Goal: Information Seeking & Learning: Learn about a topic

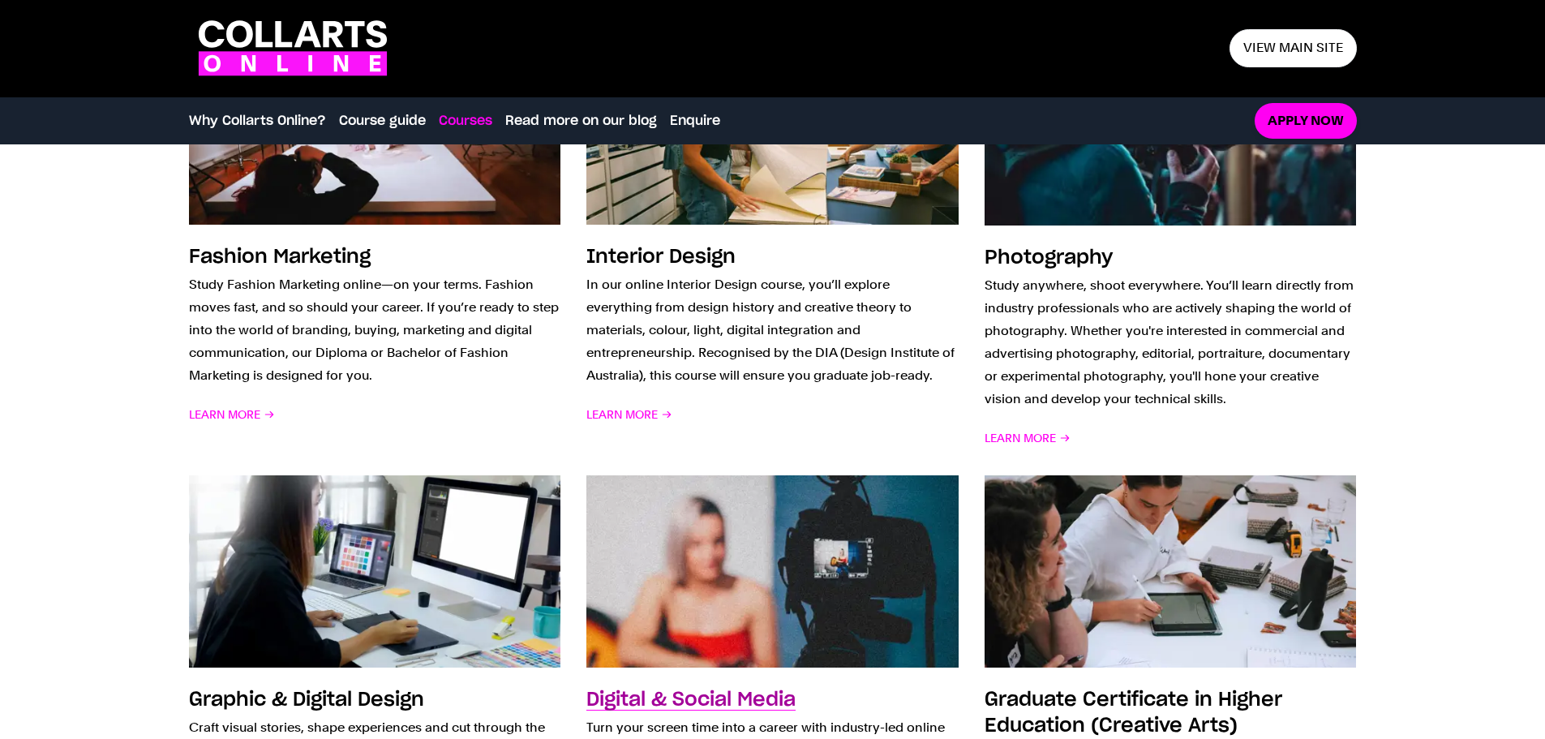
scroll to position [1060, 0]
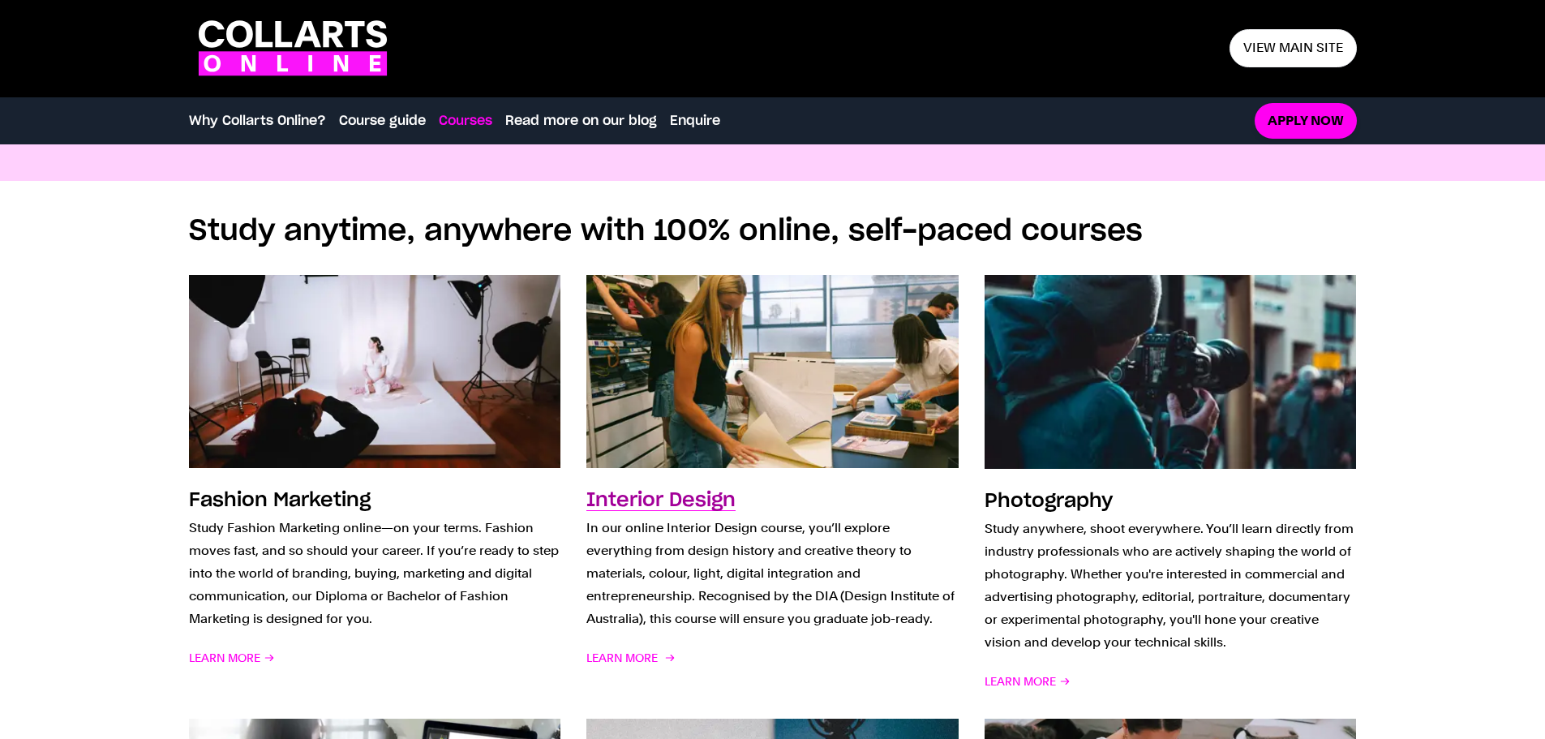
click at [647, 495] on h3 "Interior Design" at bounding box center [660, 500] width 149 height 19
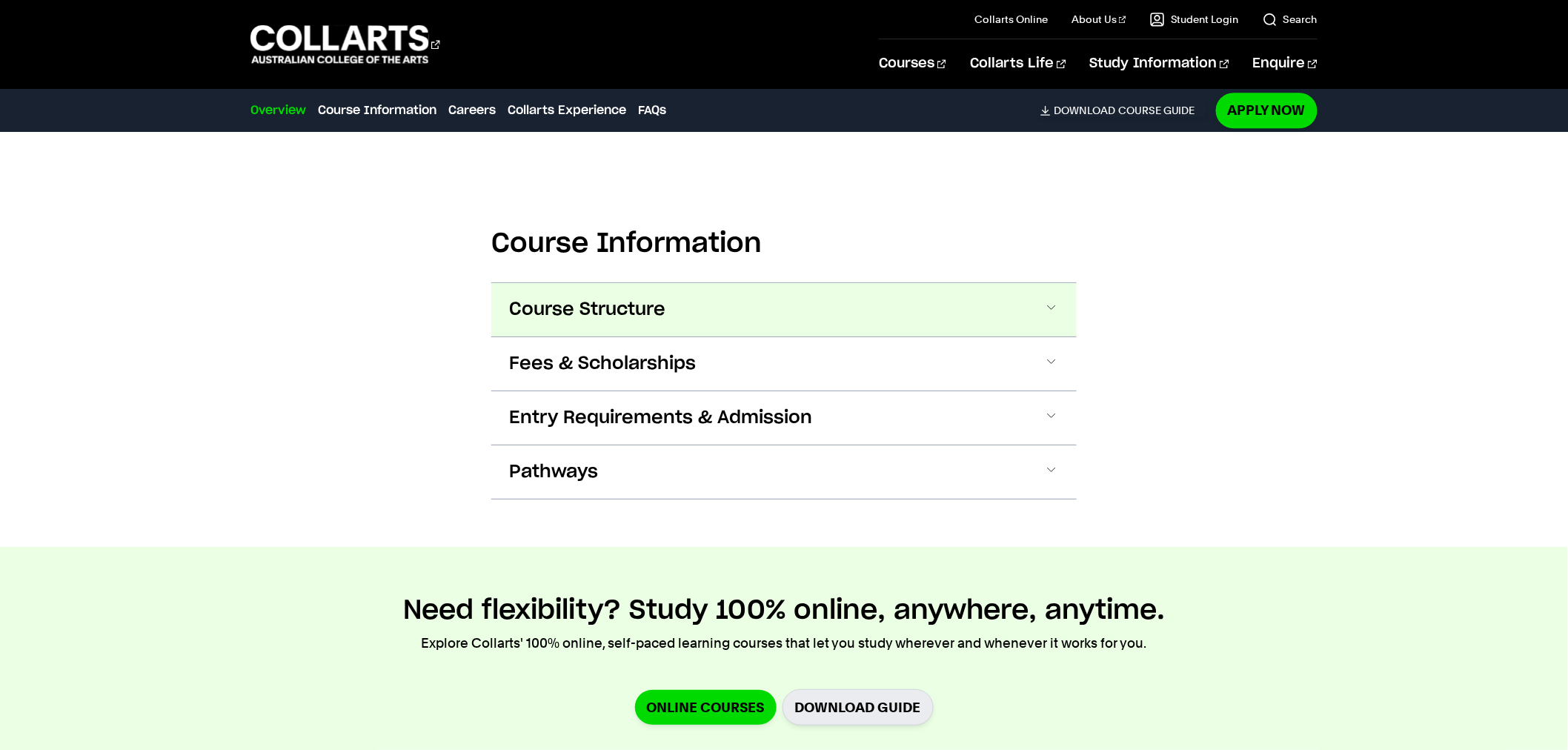
click at [0, 0] on button "Course Structure" at bounding box center [0, 0] width 0 height 0
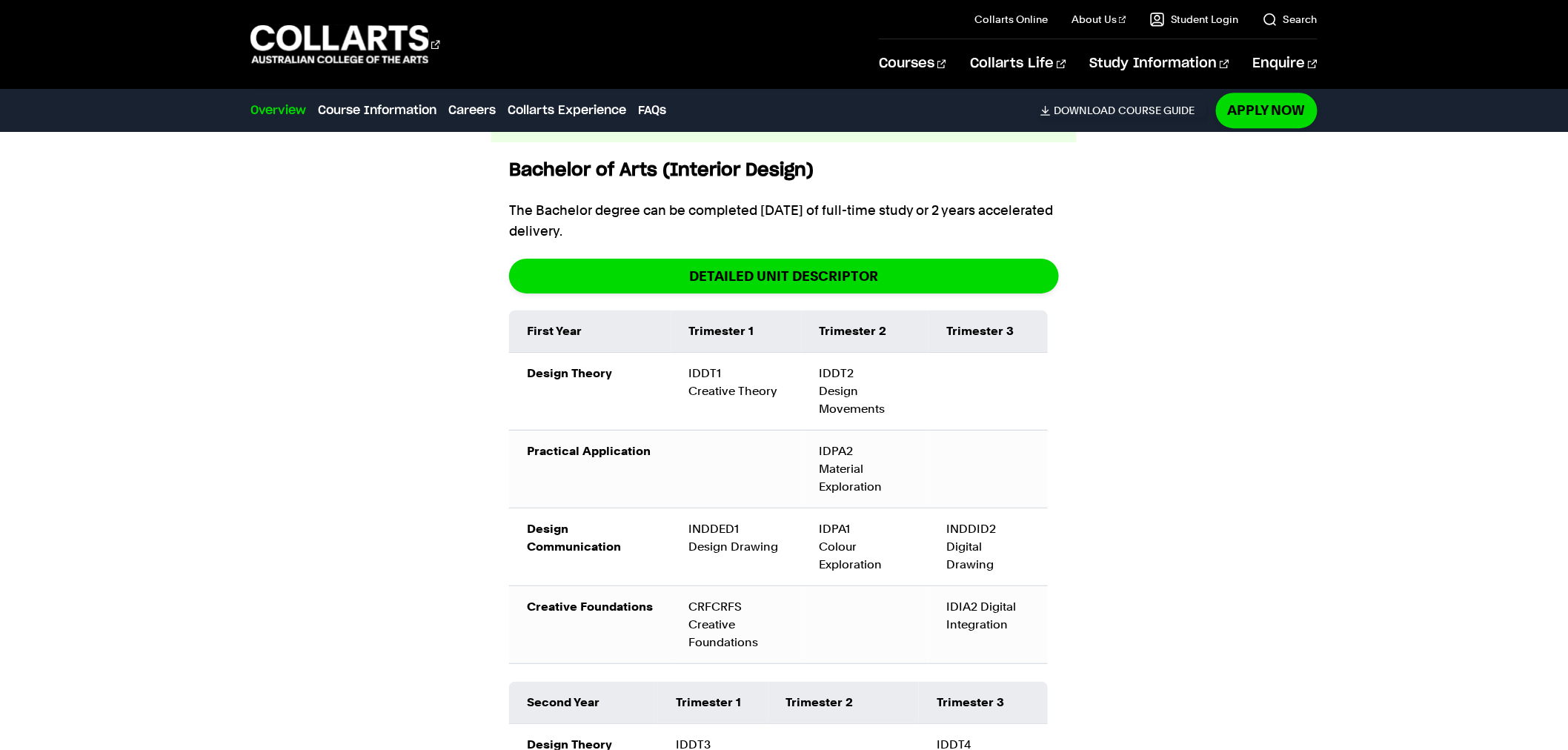
scroll to position [1796, 0]
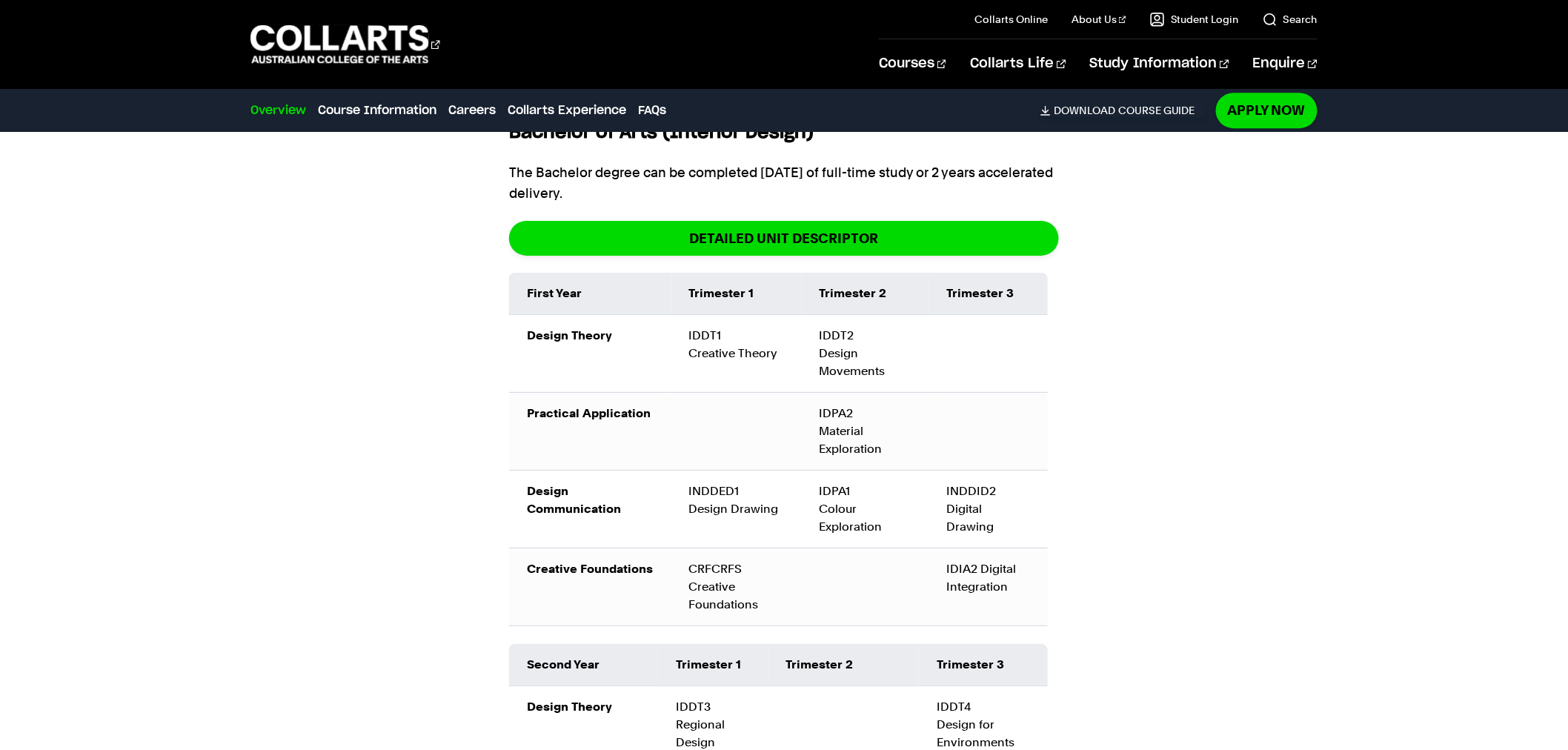
click at [744, 348] on td "IDDT1 Creative Theory" at bounding box center [736, 353] width 131 height 78
drag, startPoint x: 1290, startPoint y: 435, endPoint x: 1097, endPoint y: 417, distance: 193.8
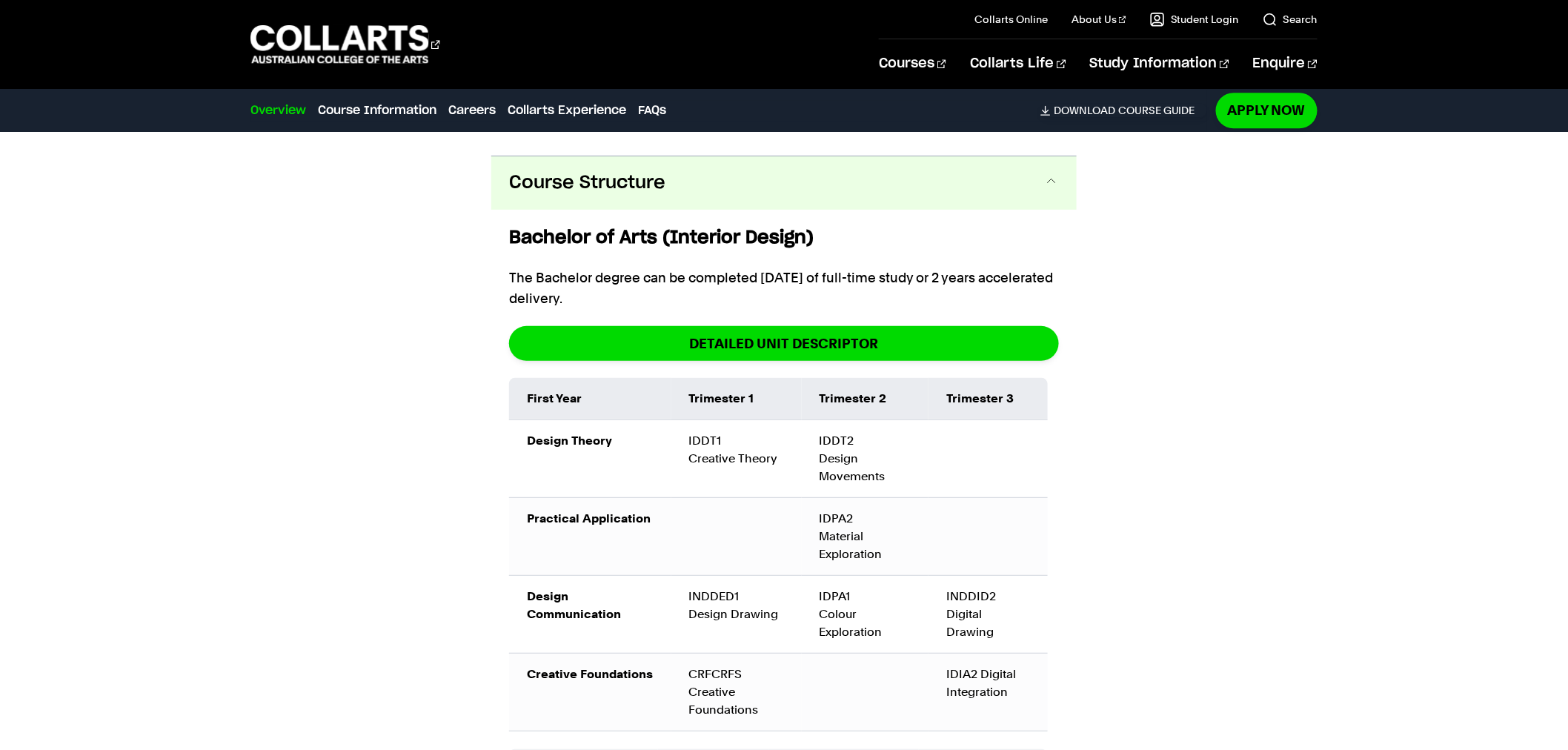
scroll to position [1646, 0]
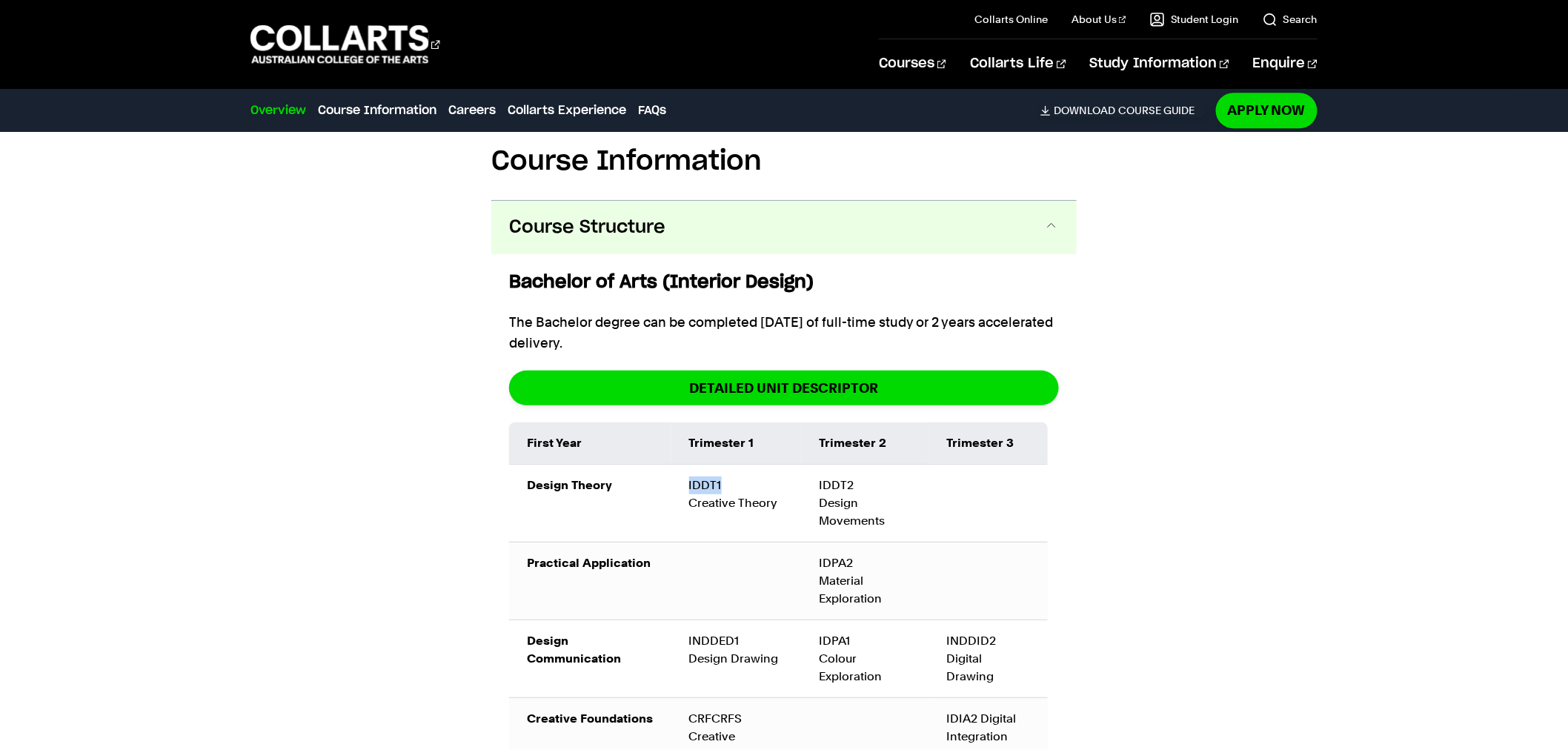
drag, startPoint x: 748, startPoint y: 484, endPoint x: 657, endPoint y: 490, distance: 91.2
click at [657, 490] on tr "Design Theory IDDT1 Creative Theory IDDT2 Design Movements" at bounding box center [779, 502] width 539 height 78
copy tr "IDDT1"
drag, startPoint x: 787, startPoint y: 503, endPoint x: 674, endPoint y: 510, distance: 113.2
click at [674, 510] on td "IDDT1 Creative Theory" at bounding box center [736, 502] width 131 height 78
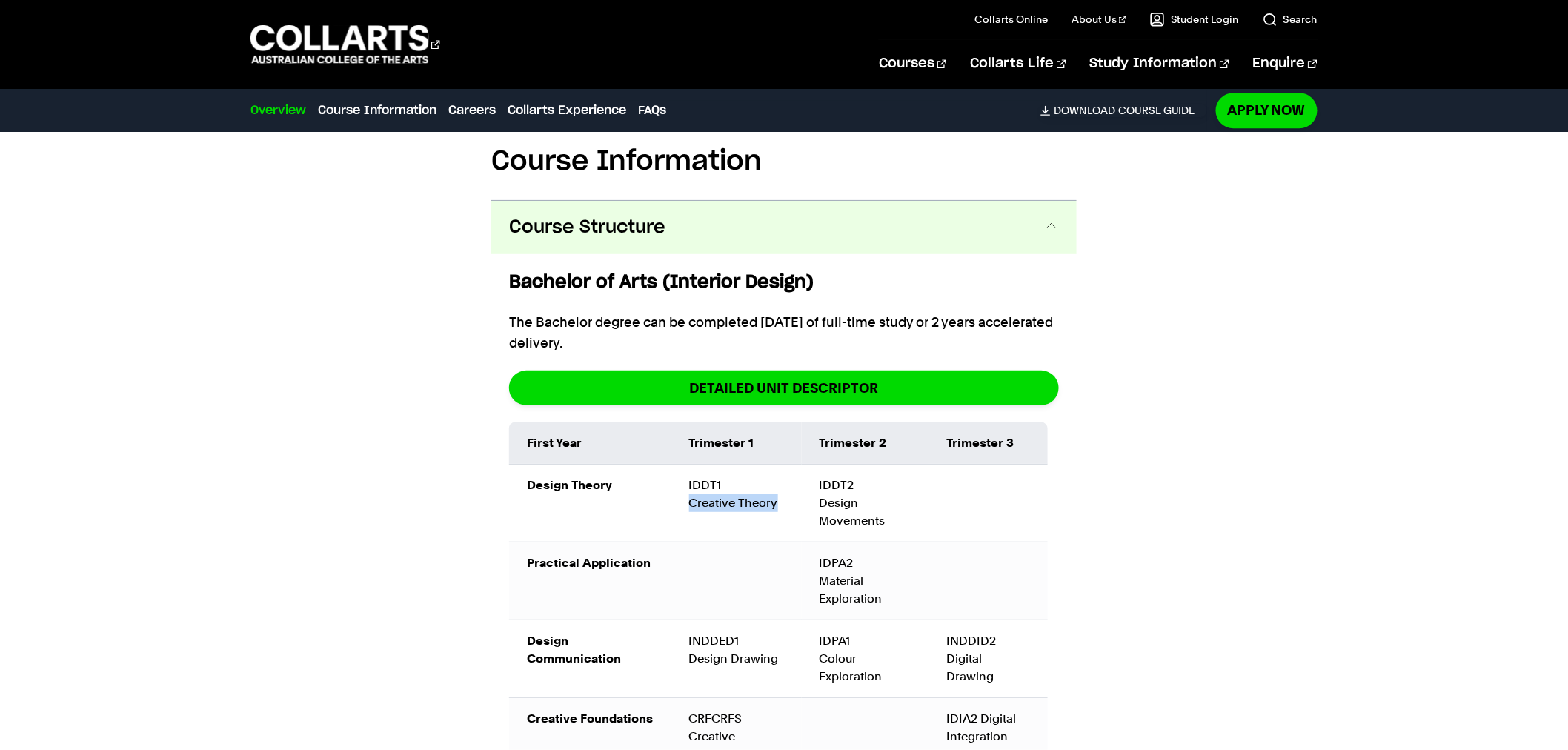
copy td "Creative Theory"
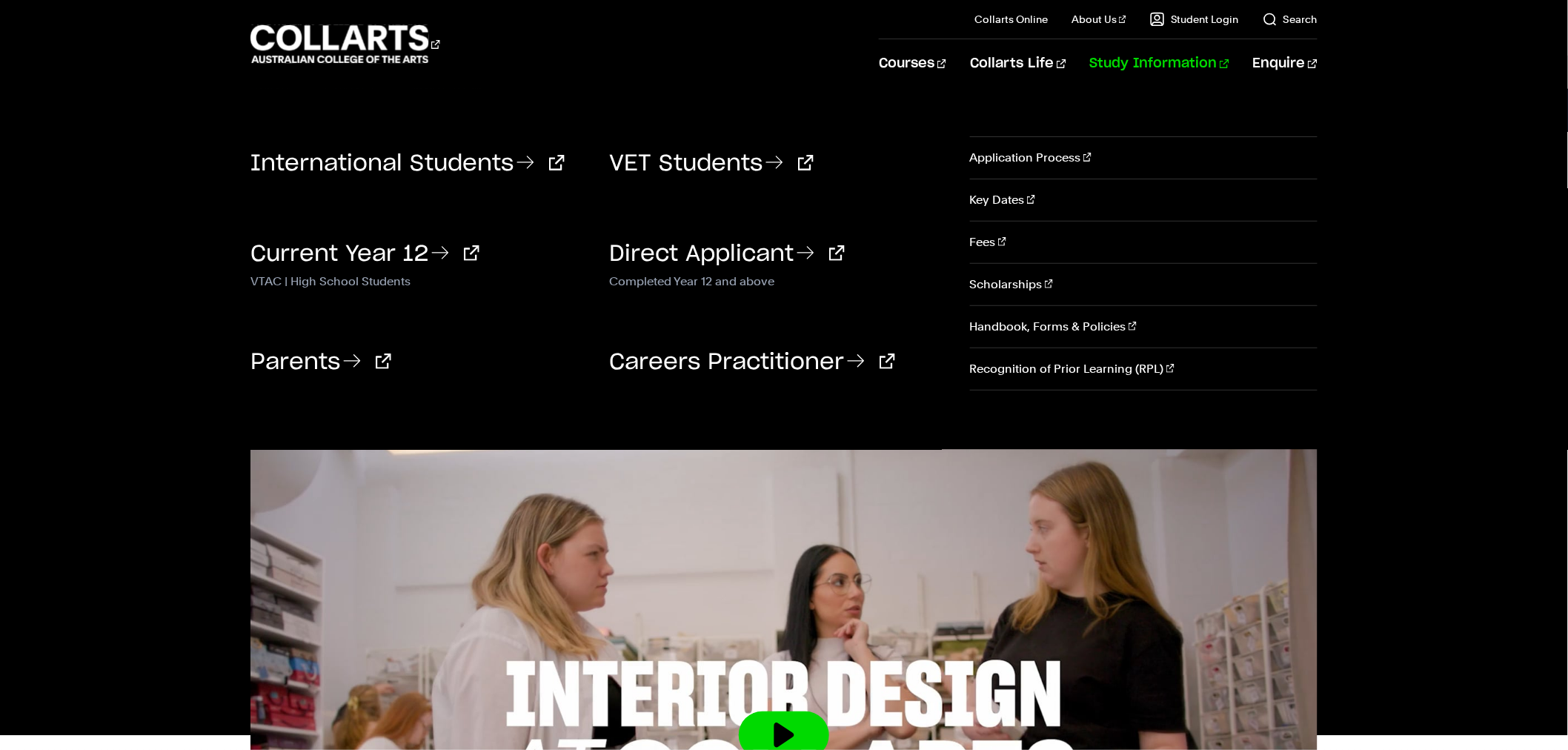
scroll to position [0, 0]
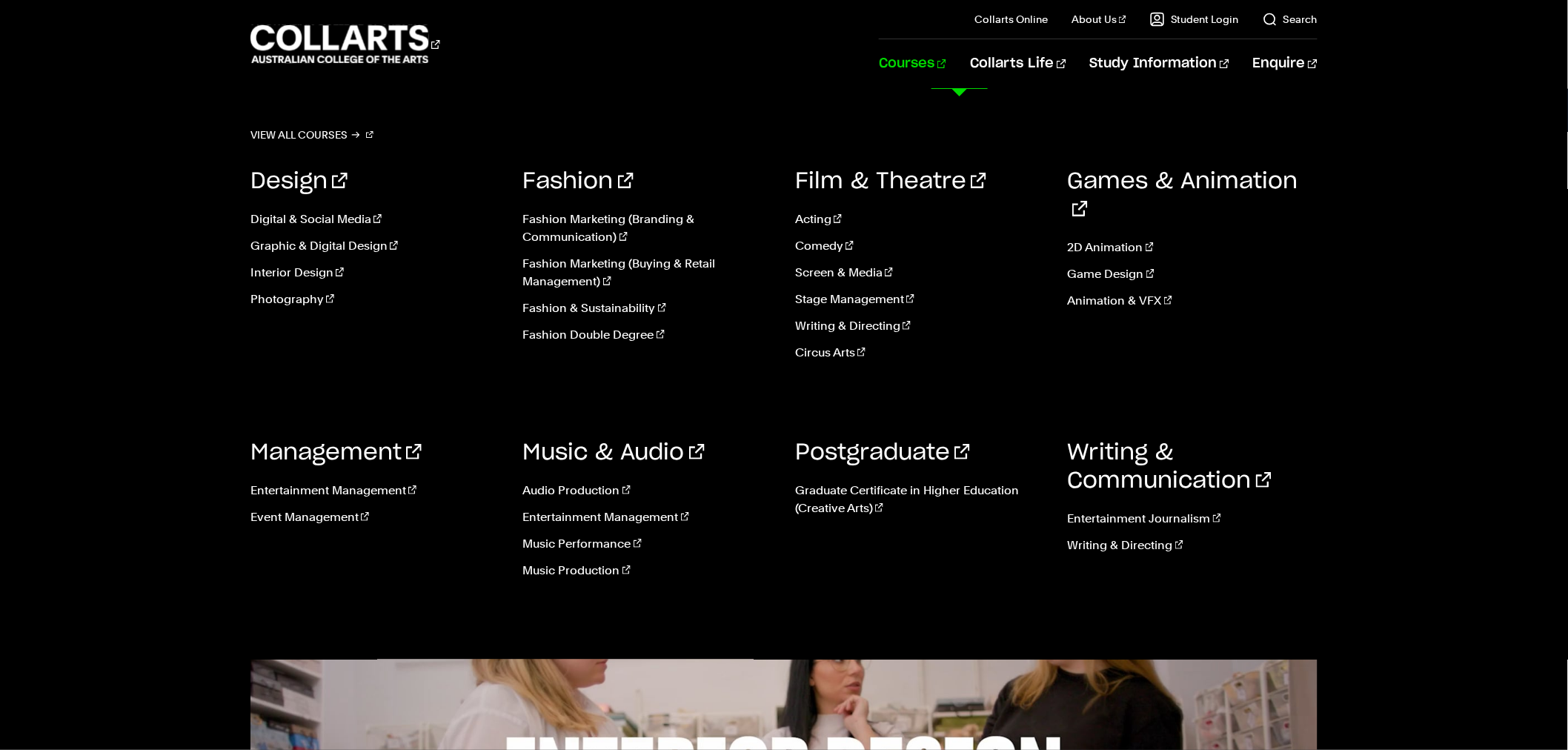
click at [946, 55] on link "Courses" at bounding box center [913, 64] width 68 height 49
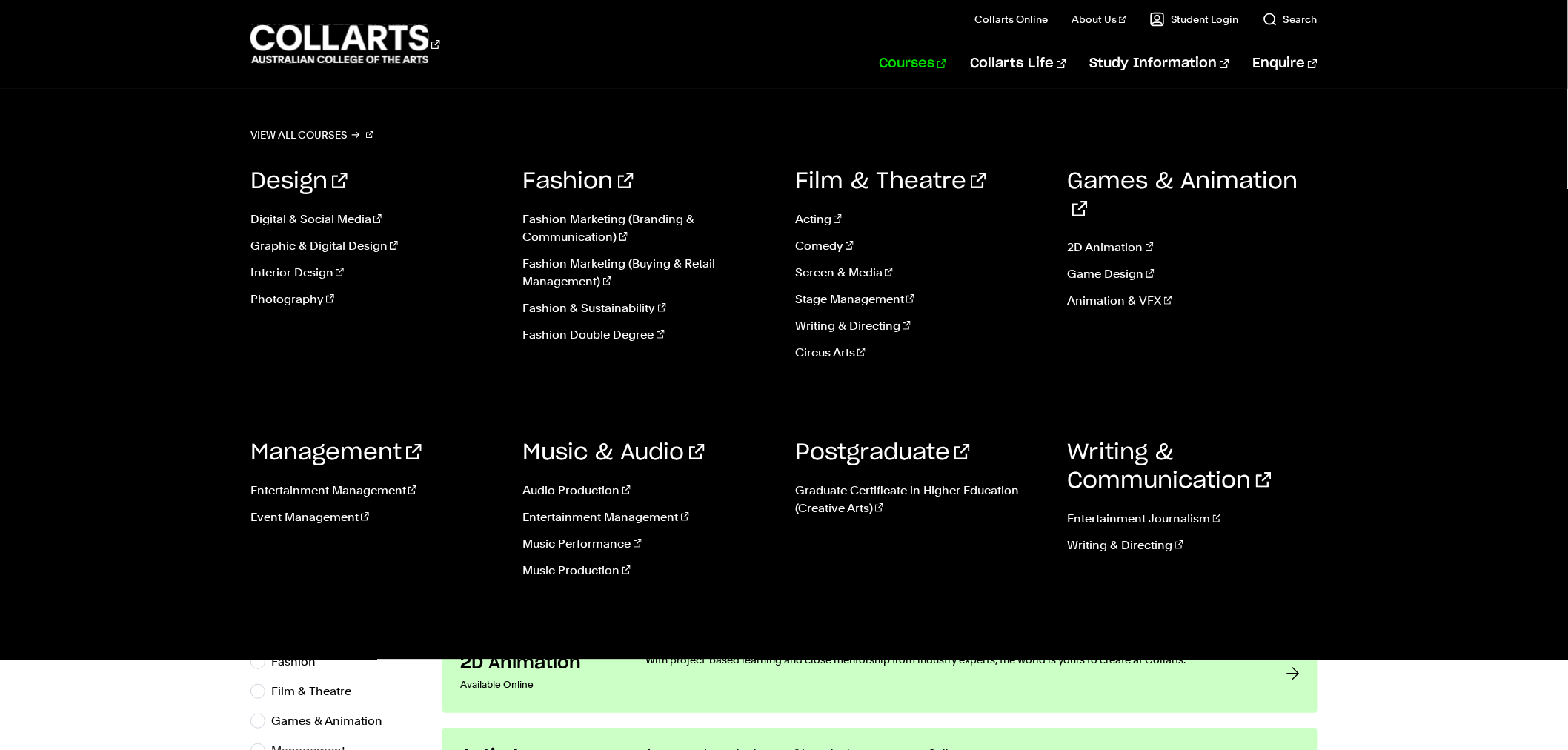
click at [947, 71] on link "Courses" at bounding box center [913, 64] width 68 height 49
